Goal: Check status: Check status

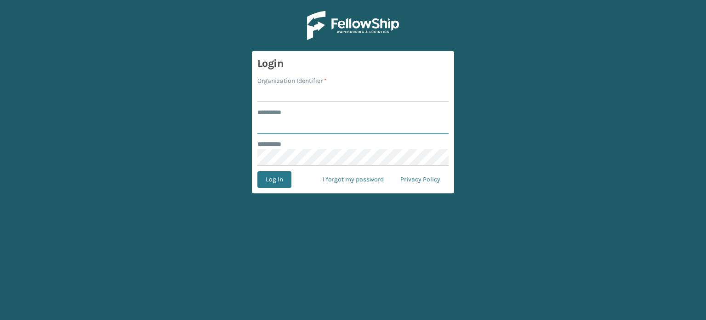
type input "*******"
click at [278, 103] on form "Login Organization Identifier * ******** * ******* ******** * Log In I forgot m…" at bounding box center [353, 122] width 202 height 142
click at [276, 97] on input "Organization Identifier *" at bounding box center [352, 94] width 191 height 17
type input "CDD"
click at [275, 176] on button "Log In" at bounding box center [274, 179] width 34 height 17
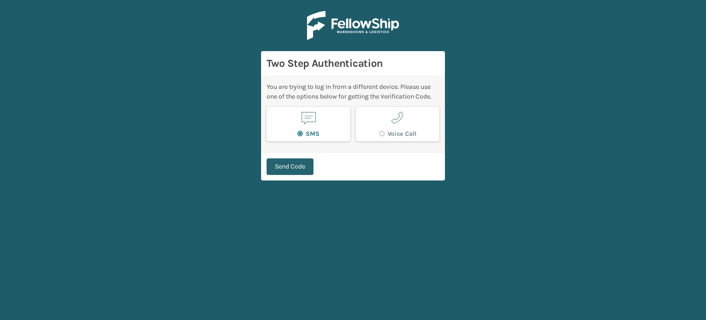
click at [289, 160] on button "Send Code" at bounding box center [290, 166] width 47 height 17
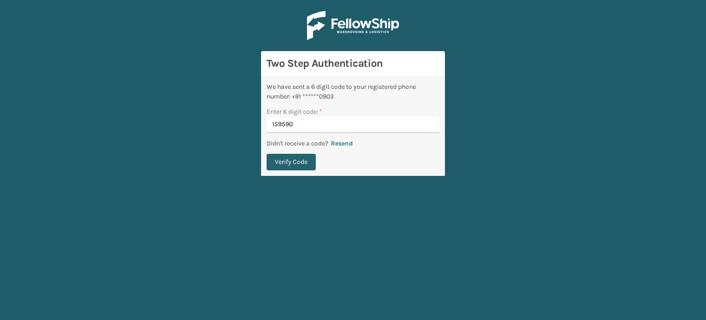
type input "159590"
click at [267, 154] on button "Verify Code" at bounding box center [291, 162] width 49 height 17
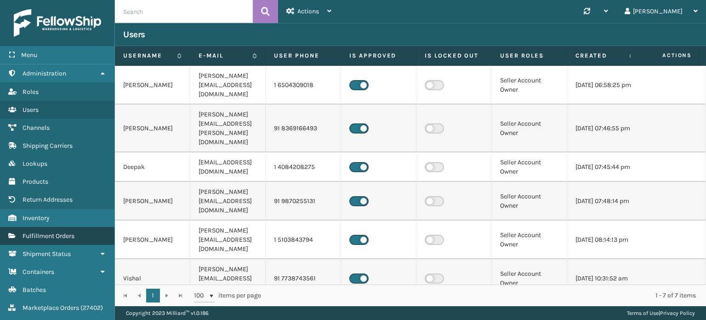
click at [55, 238] on span "Fulfillment Orders" at bounding box center [49, 236] width 52 height 8
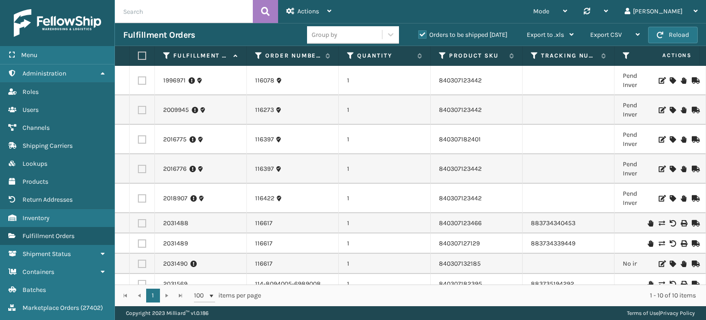
click at [415, 29] on div "Orders to be shipped [DATE]" at bounding box center [464, 34] width 109 height 11
click at [426, 35] on label "Orders to be shipped [DATE]" at bounding box center [462, 35] width 89 height 8
click at [419, 35] on input "Orders to be shipped [DATE]" at bounding box center [418, 32] width 0 height 6
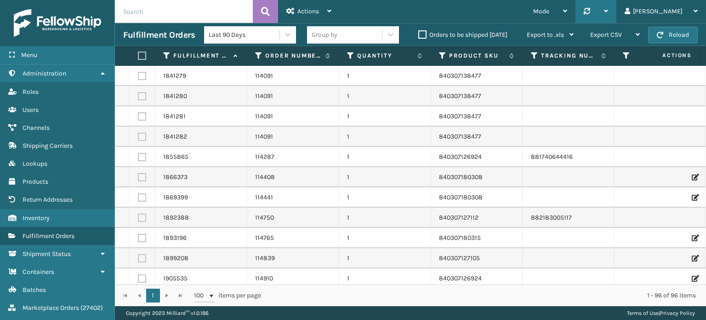
click at [590, 11] on icon at bounding box center [587, 11] width 6 height 6
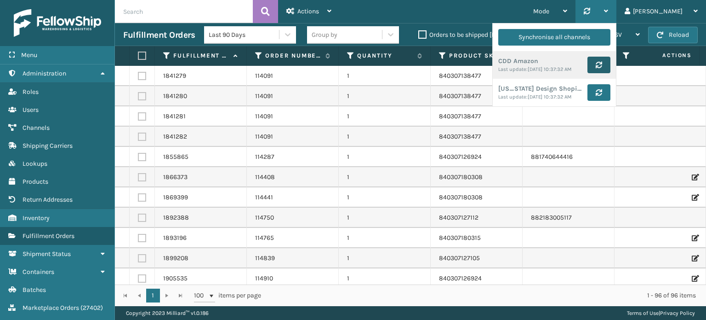
click at [602, 68] on icon "submit" at bounding box center [599, 65] width 6 height 6
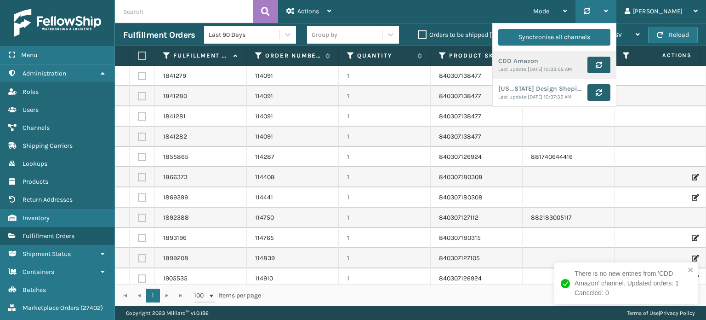
click at [611, 101] on button "submit" at bounding box center [599, 92] width 23 height 17
click at [226, 17] on input "text" at bounding box center [184, 11] width 138 height 23
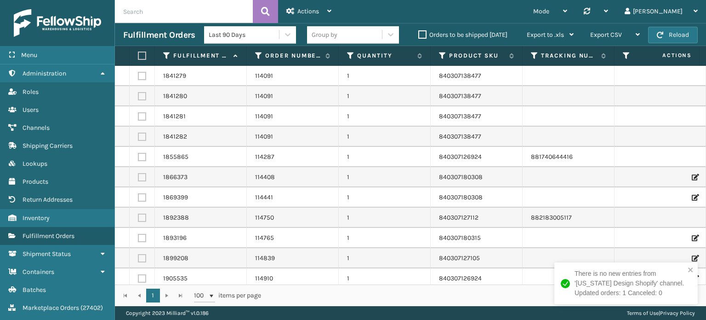
paste input "112-4432514-6257016"
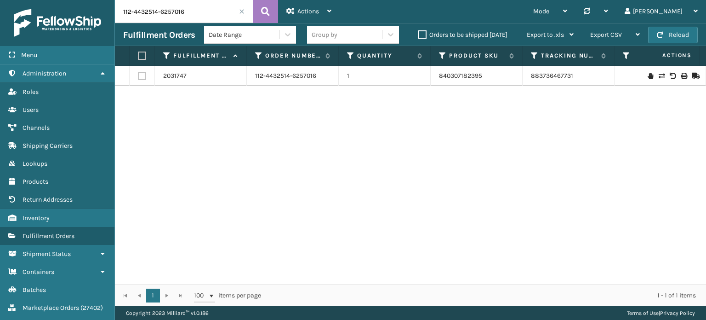
paste input "4-8094005-6989008"
type input "114-8094005-6989008"
